Goal: Browse casually

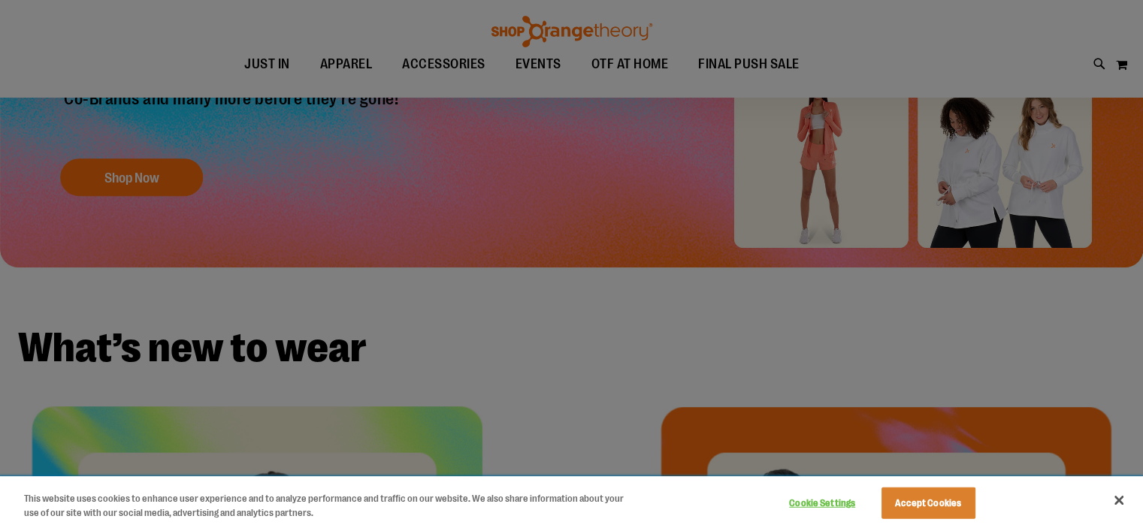
scroll to position [300, 0]
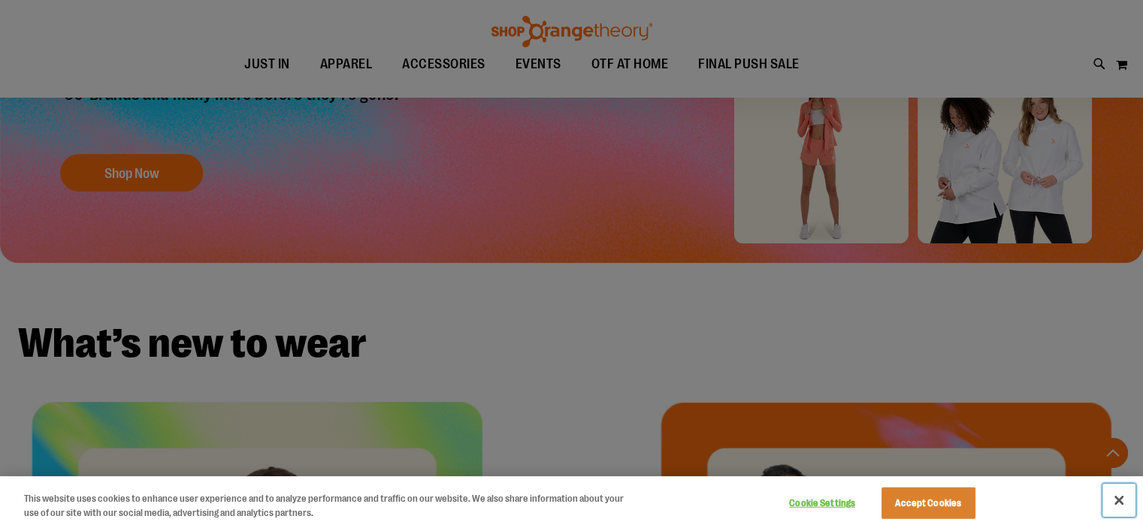
click at [1112, 497] on button "Close" at bounding box center [1118, 500] width 33 height 33
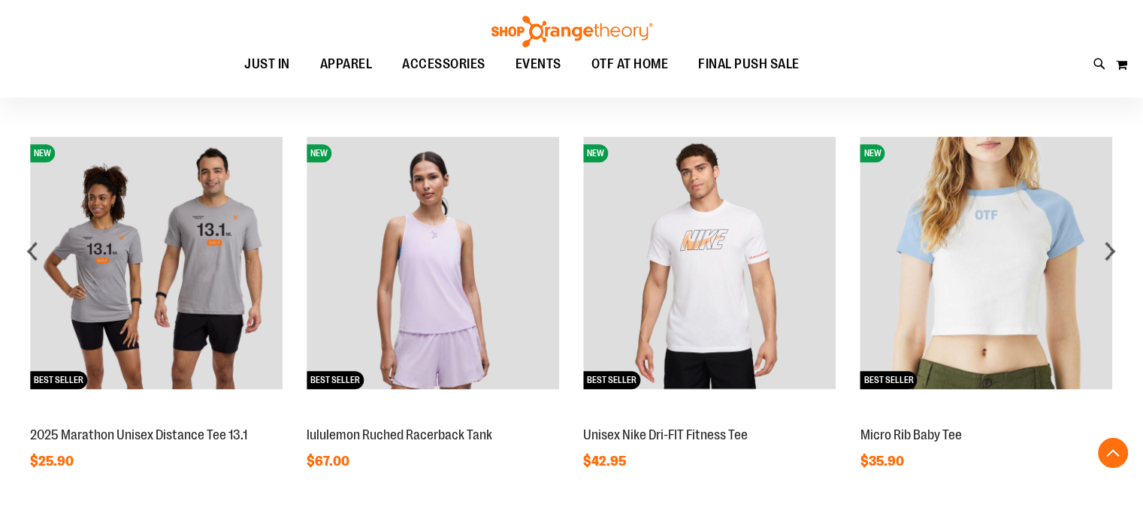
scroll to position [1124, 0]
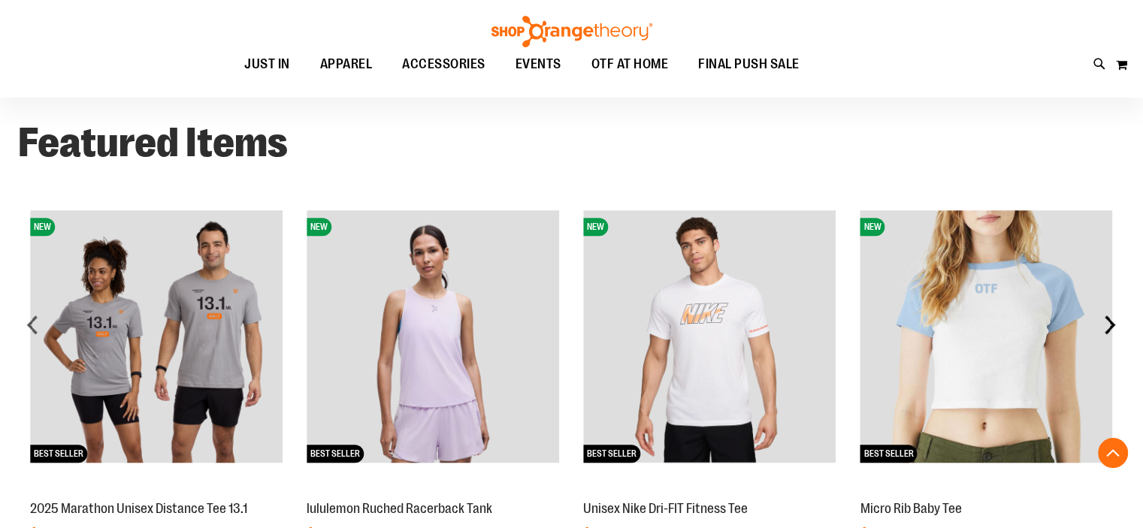
click at [1109, 324] on div "next" at bounding box center [1109, 324] width 30 height 30
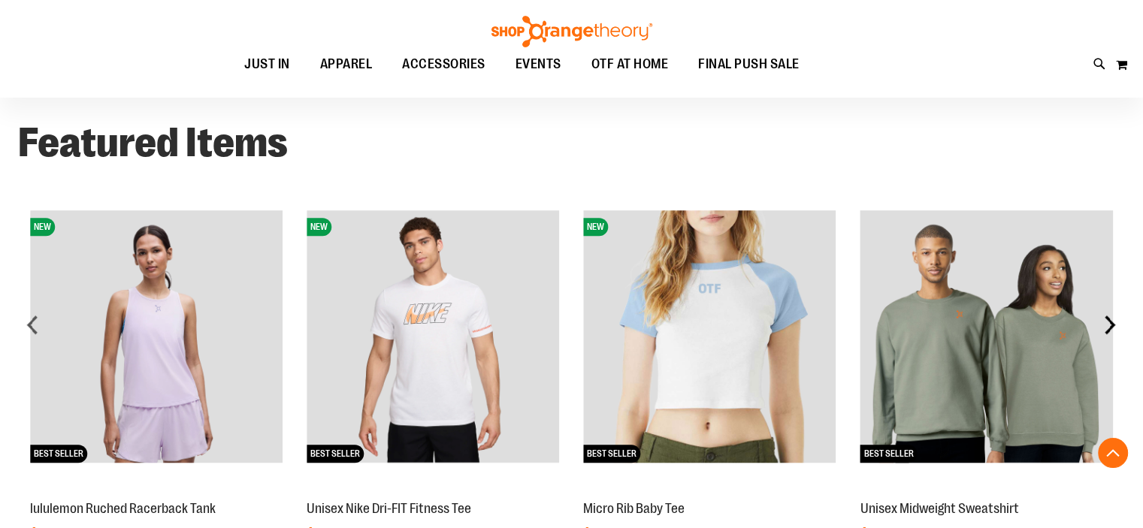
click at [1110, 324] on div "next" at bounding box center [1109, 324] width 30 height 30
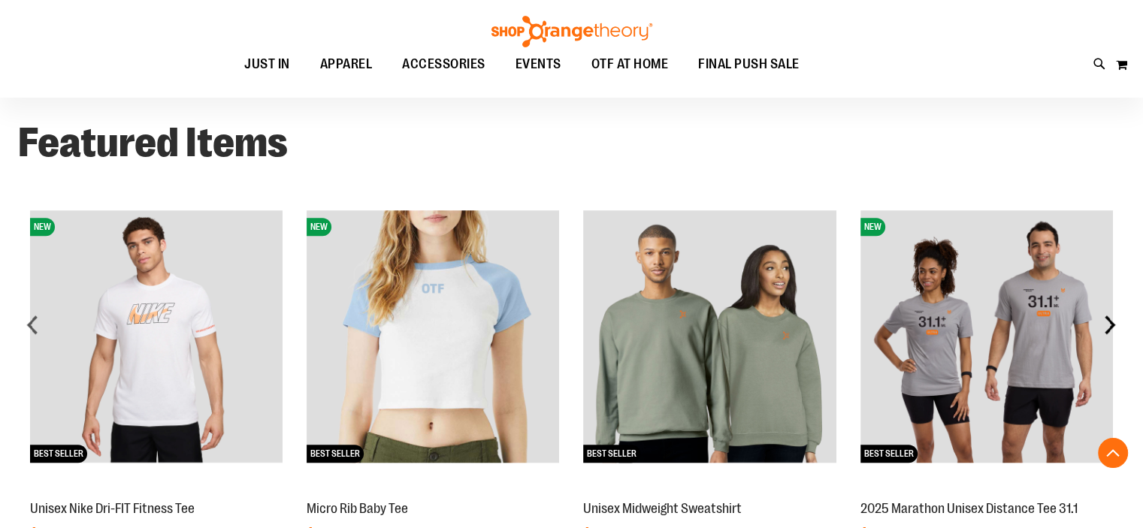
click at [1110, 324] on div "next" at bounding box center [1109, 324] width 30 height 30
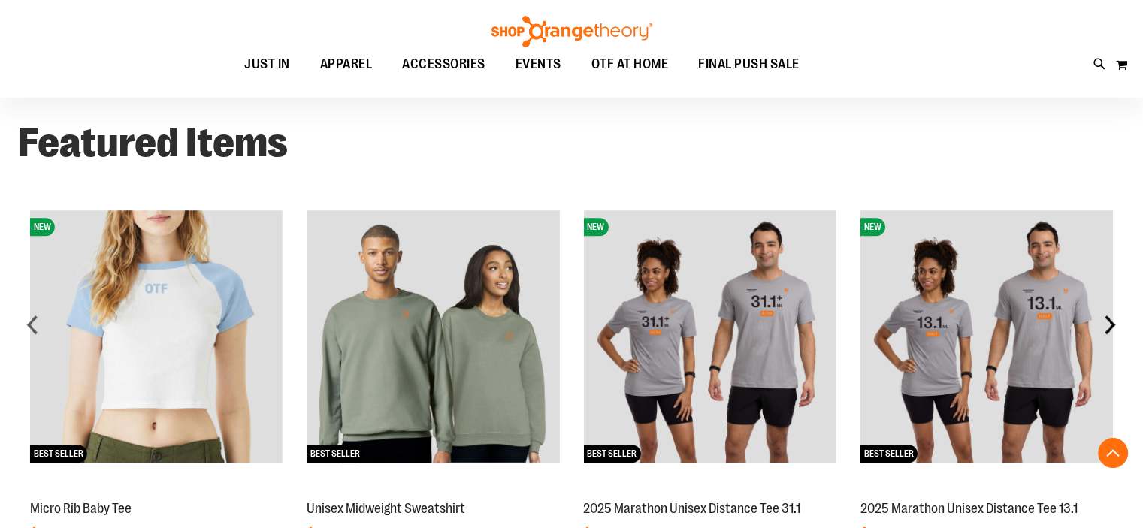
click at [1110, 324] on div "next" at bounding box center [1109, 324] width 30 height 30
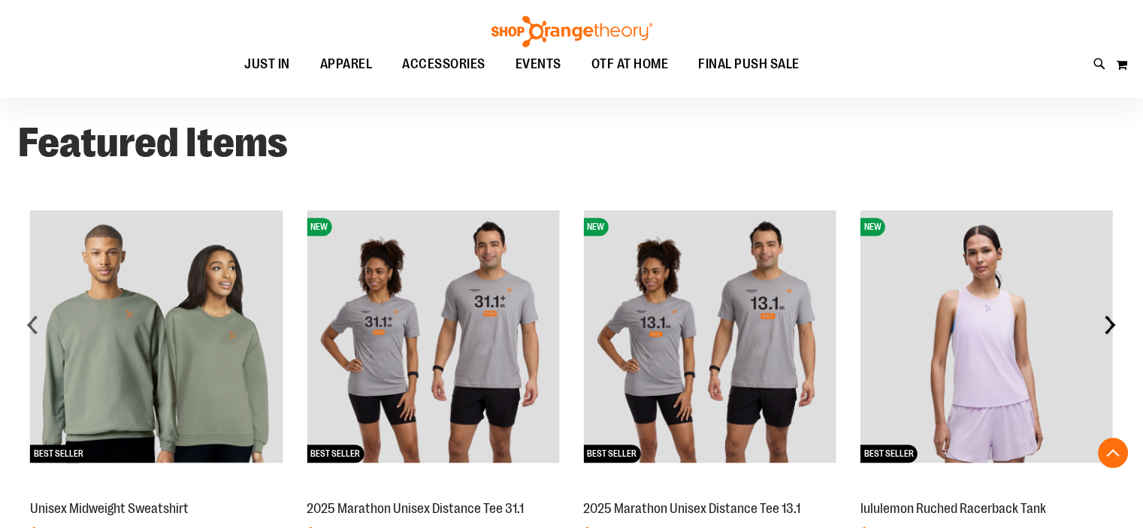
click at [1110, 324] on div "next" at bounding box center [1109, 324] width 30 height 30
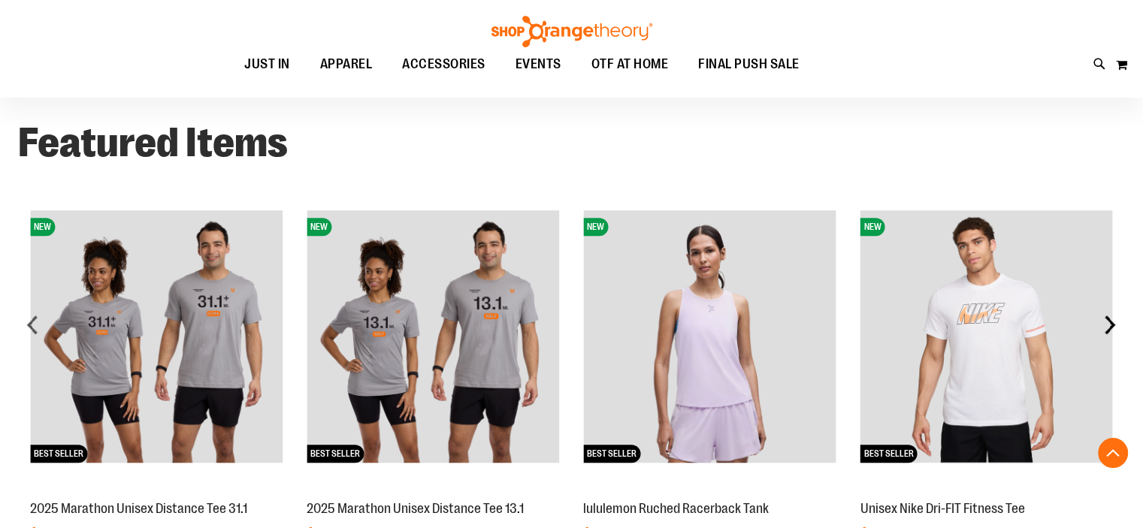
click at [1110, 324] on div "next" at bounding box center [1109, 324] width 30 height 30
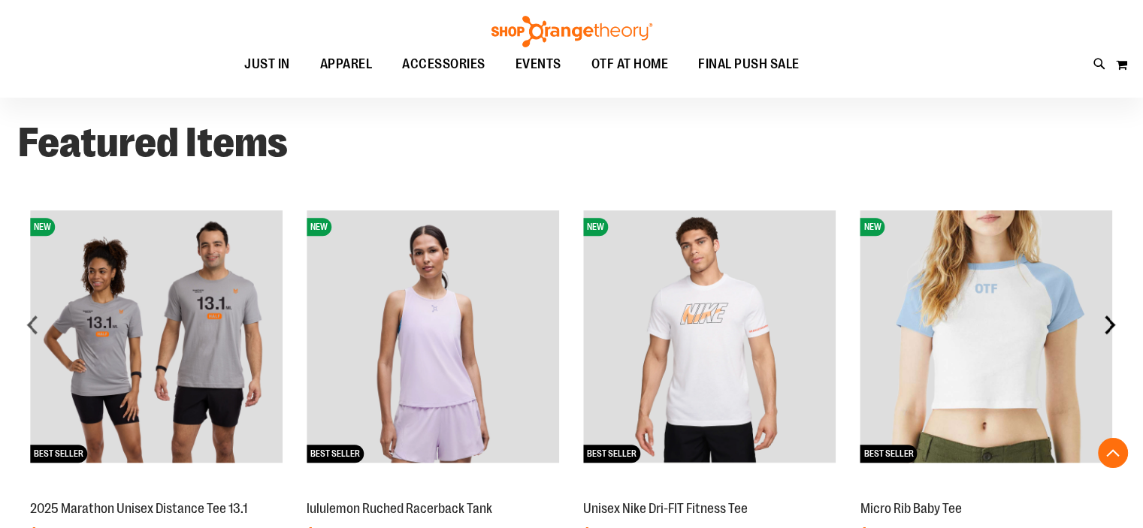
click at [1110, 324] on div "next" at bounding box center [1109, 324] width 30 height 30
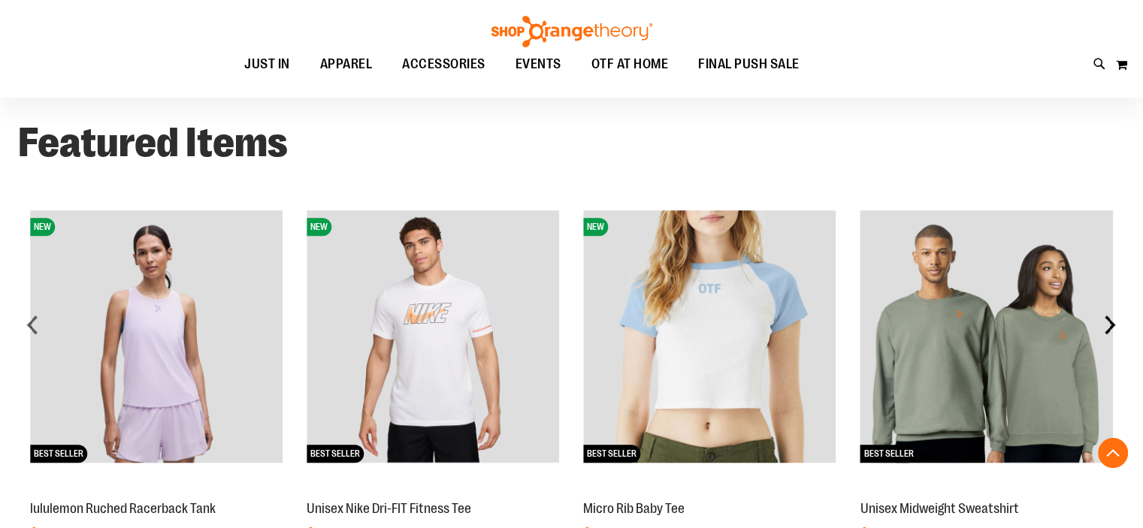
click at [1110, 324] on div "next" at bounding box center [1109, 324] width 30 height 30
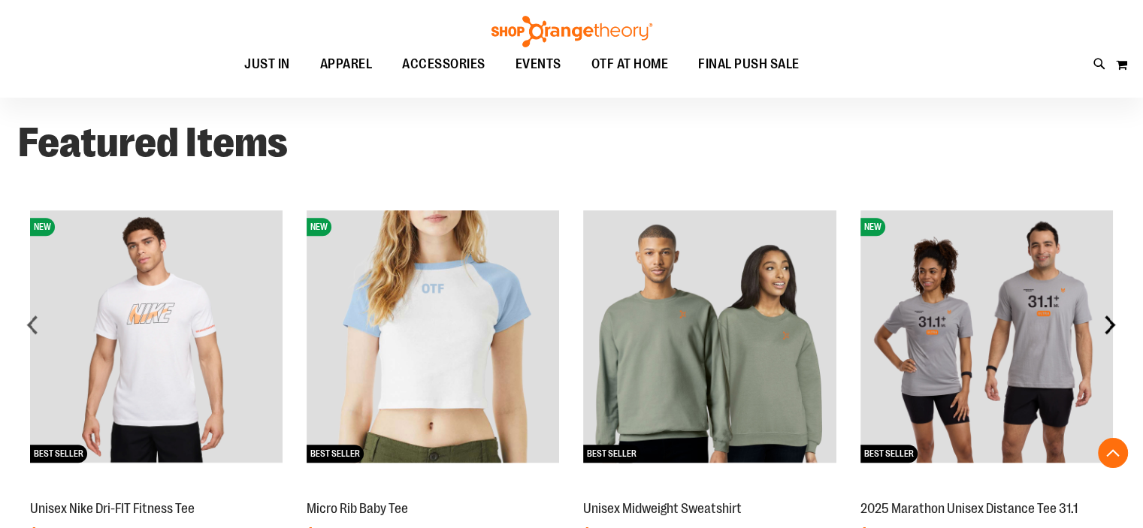
click at [1110, 324] on div "next" at bounding box center [1109, 324] width 30 height 30
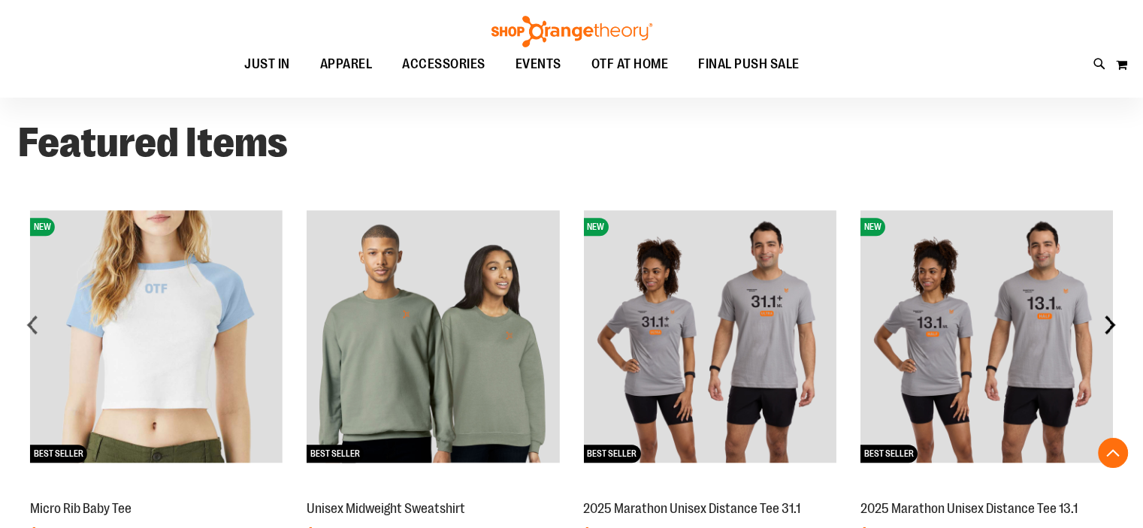
click at [1110, 324] on div "next" at bounding box center [1109, 324] width 30 height 30
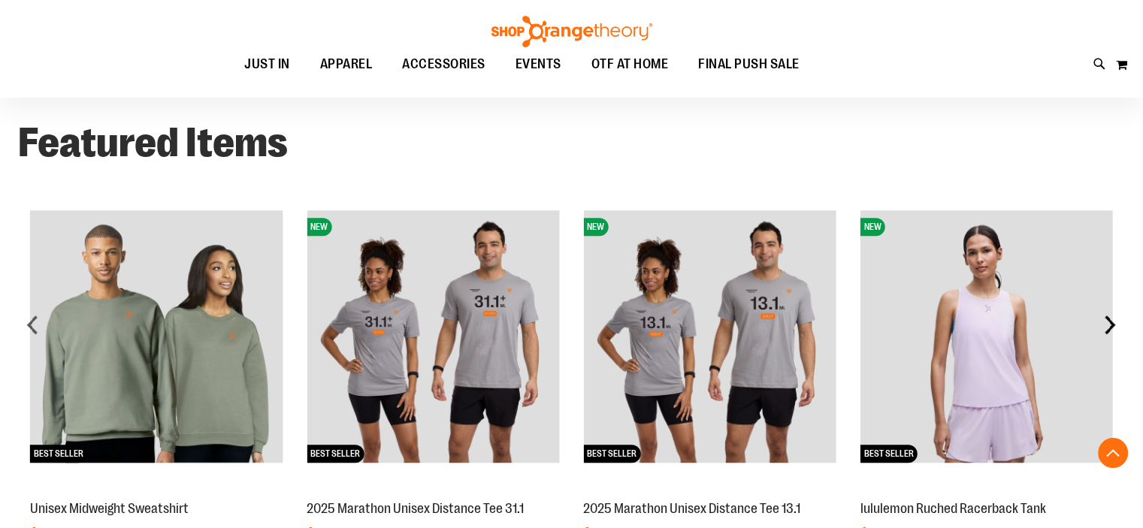
click at [1108, 322] on div "next" at bounding box center [1109, 324] width 30 height 30
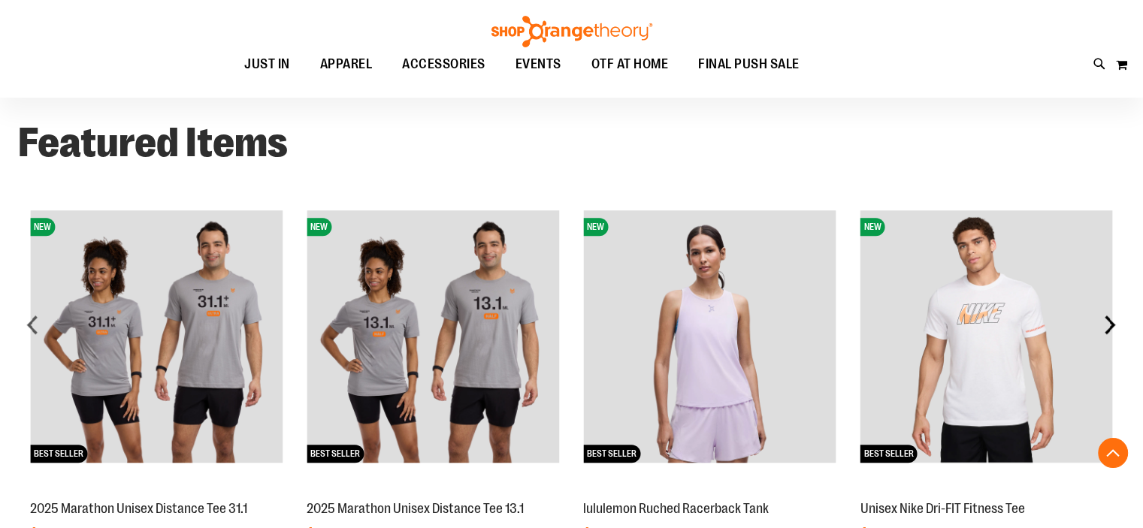
click at [1108, 322] on div "next" at bounding box center [1109, 324] width 30 height 30
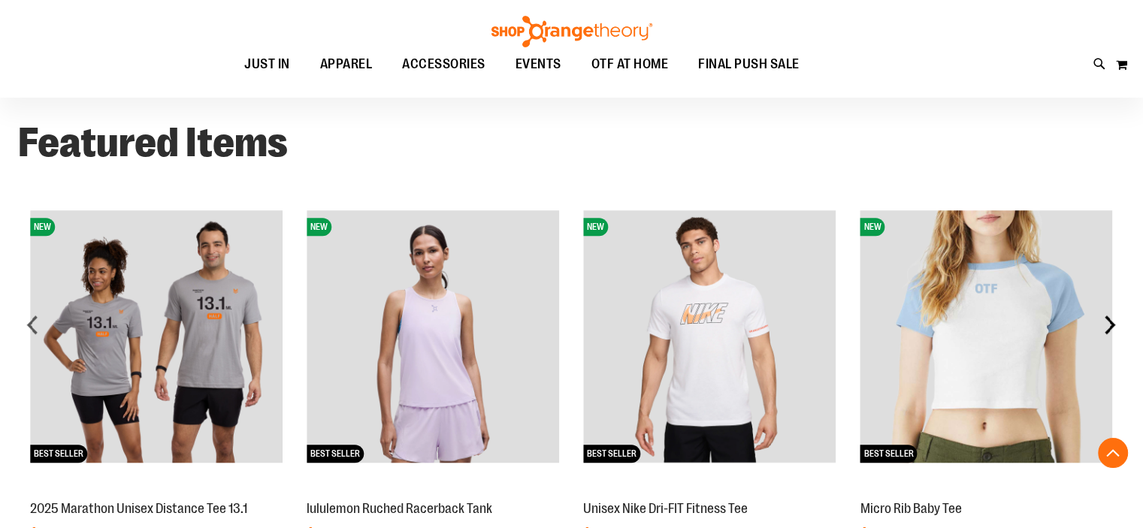
click at [1108, 322] on div "next" at bounding box center [1109, 324] width 30 height 30
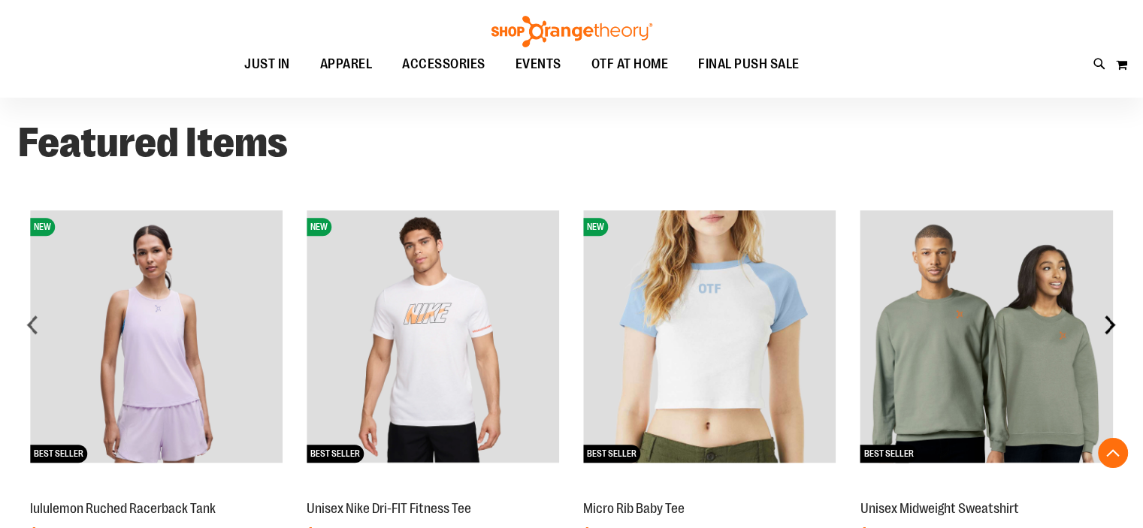
click at [1108, 322] on div "next" at bounding box center [1109, 324] width 30 height 30
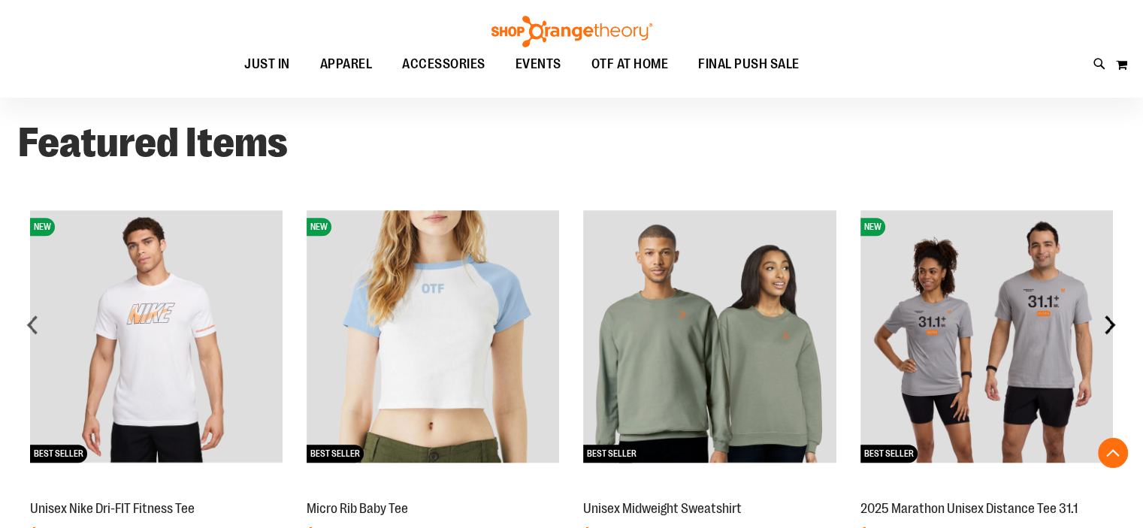
click at [1108, 322] on div "next" at bounding box center [1109, 324] width 30 height 30
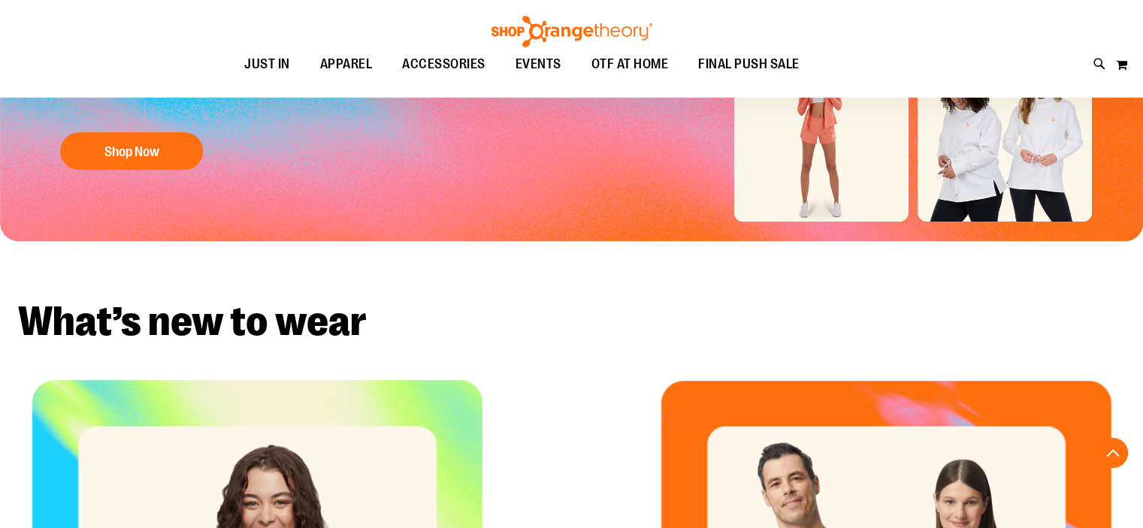
scroll to position [147, 0]
